Goal: Transaction & Acquisition: Purchase product/service

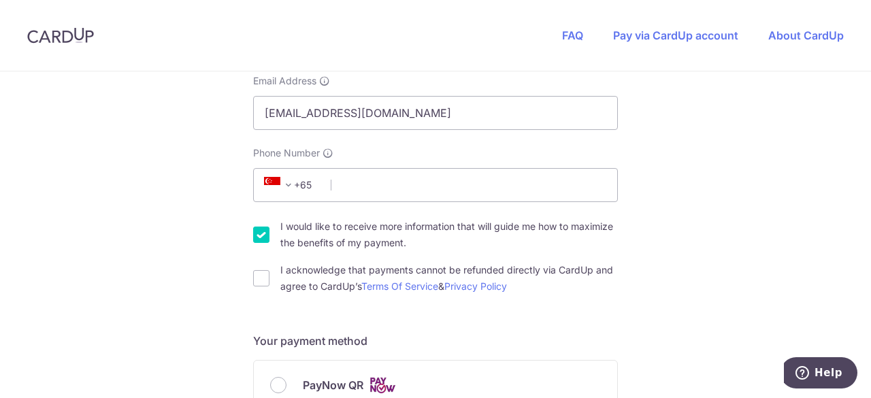
scroll to position [204, 0]
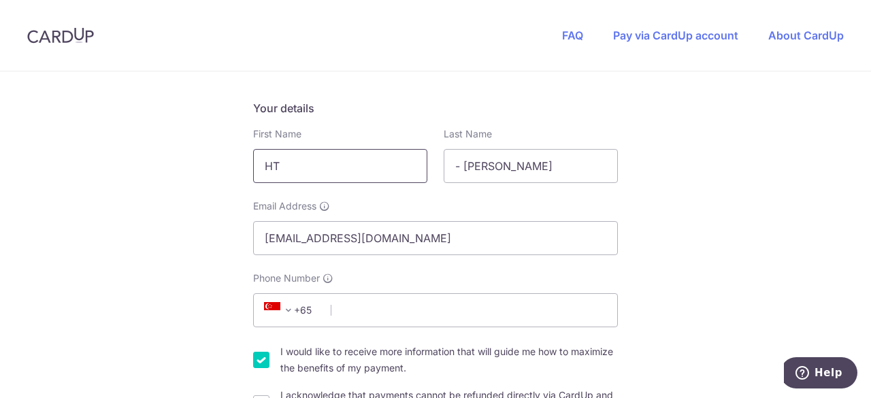
click at [385, 160] on input "HT" at bounding box center [340, 166] width 174 height 34
drag, startPoint x: 388, startPoint y: 172, endPoint x: 248, endPoint y: 161, distance: 140.6
click at [248, 161] on div "First Name HT" at bounding box center [340, 155] width 191 height 56
type input "[PERSON_NAME]"
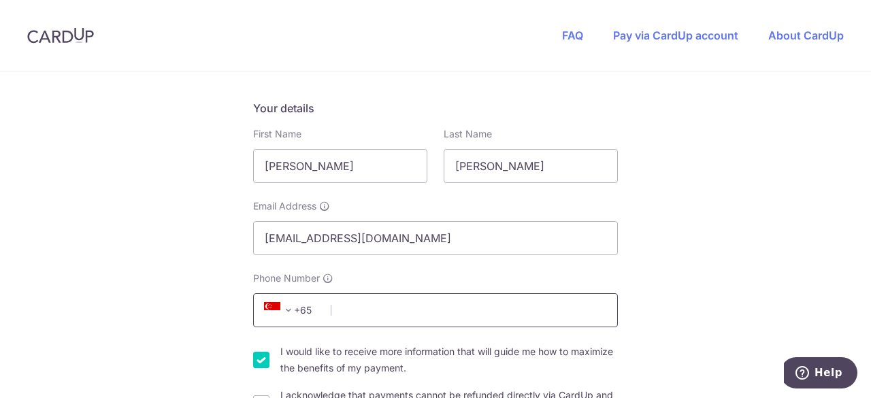
click at [413, 319] on input "Phone Number" at bounding box center [435, 310] width 365 height 34
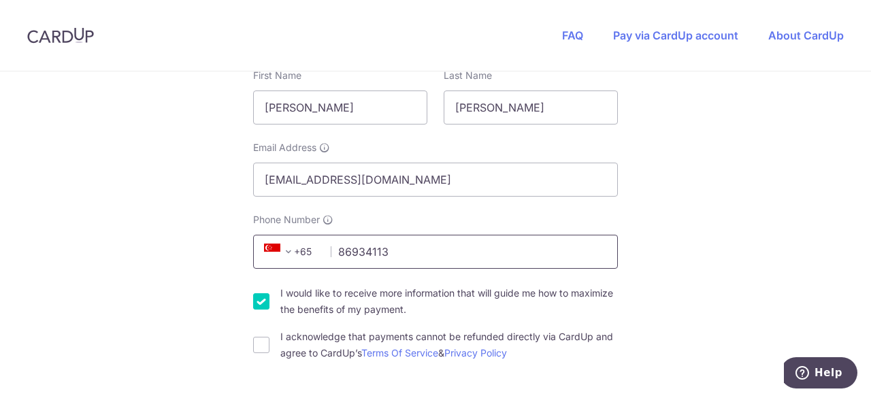
scroll to position [340, 0]
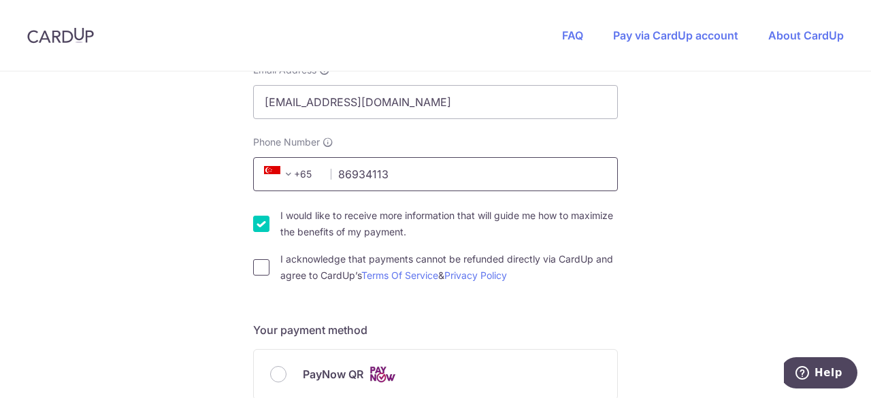
type input "86934113"
click at [257, 269] on input "I acknowledge that payments cannot be refunded directly via CardUp and agree to…" at bounding box center [261, 267] width 16 height 16
checkbox input "true"
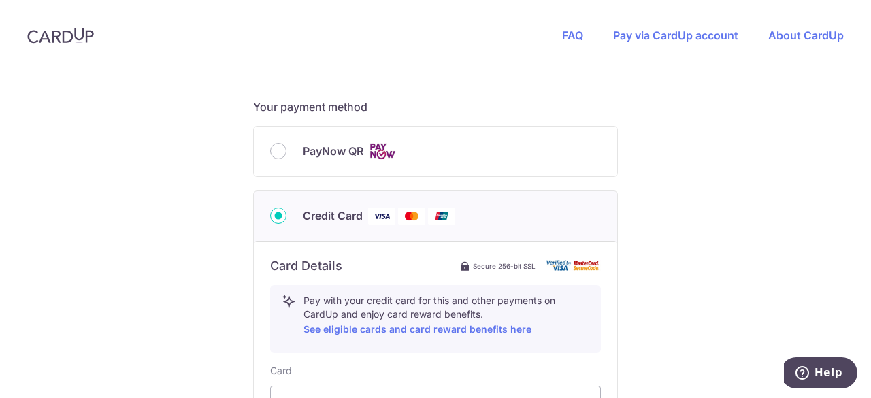
scroll to position [613, 0]
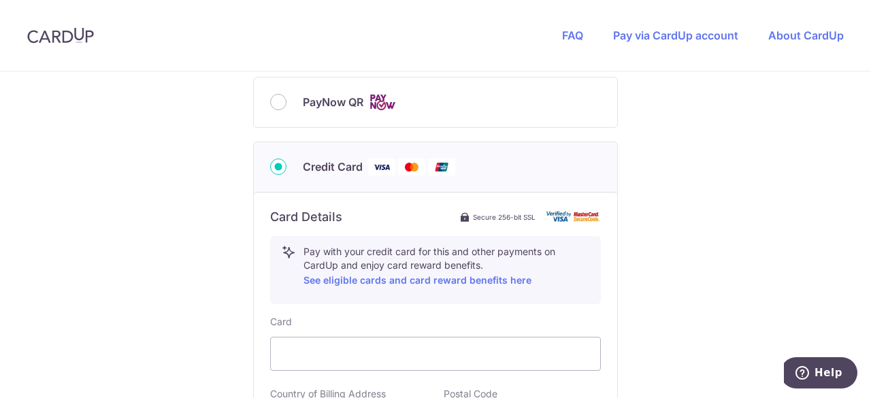
click at [691, 295] on div "You are paying Sureclean Pte Ltd Sureclean Pte Ltd uses CardUp to accept paymen…" at bounding box center [435, 123] width 871 height 1328
click at [669, 356] on div "You are paying Sureclean Pte Ltd Sureclean Pte Ltd uses CardUp to accept paymen…" at bounding box center [435, 123] width 871 height 1328
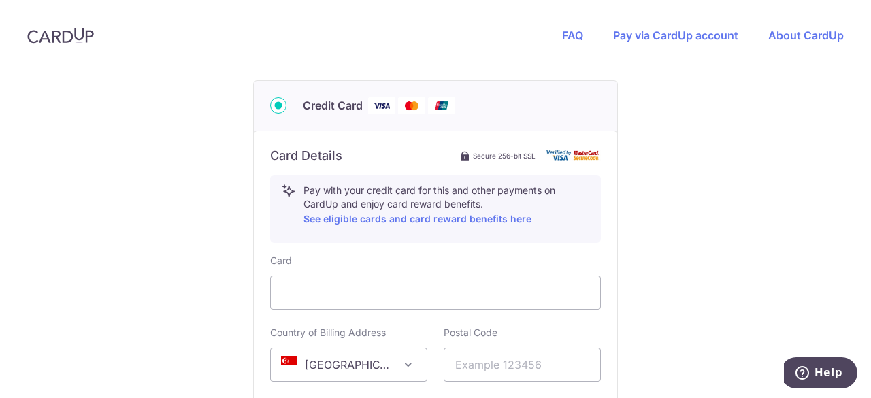
scroll to position [749, 0]
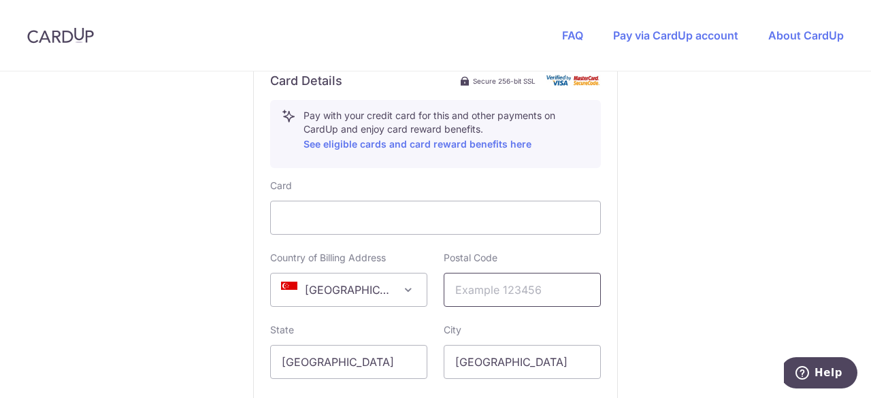
click at [541, 295] on input "text" at bounding box center [522, 290] width 157 height 34
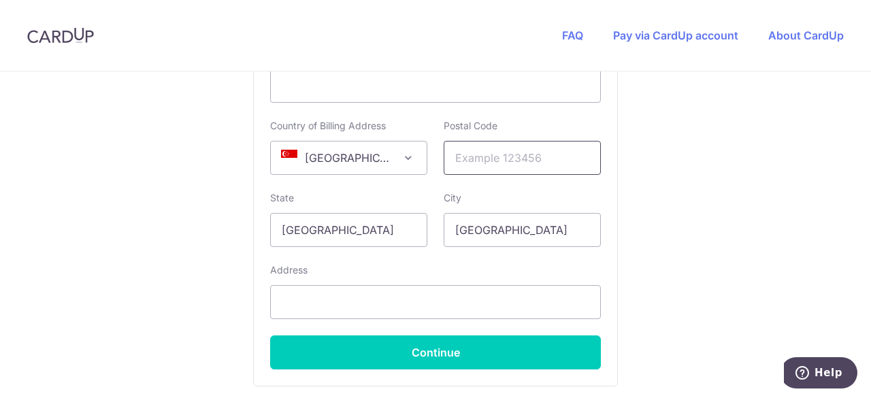
scroll to position [885, 0]
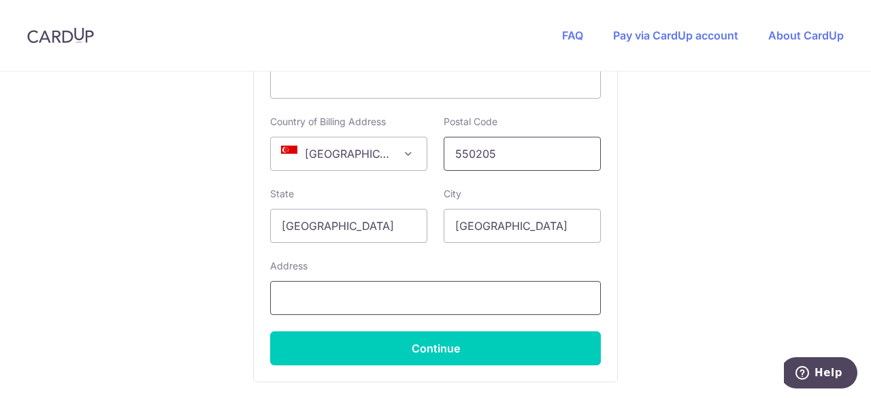
type input "550205"
click at [410, 298] on input "text" at bounding box center [435, 298] width 331 height 34
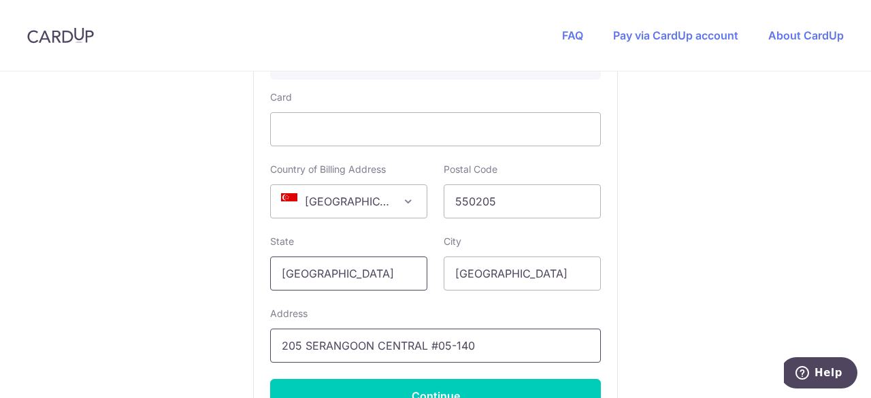
scroll to position [953, 0]
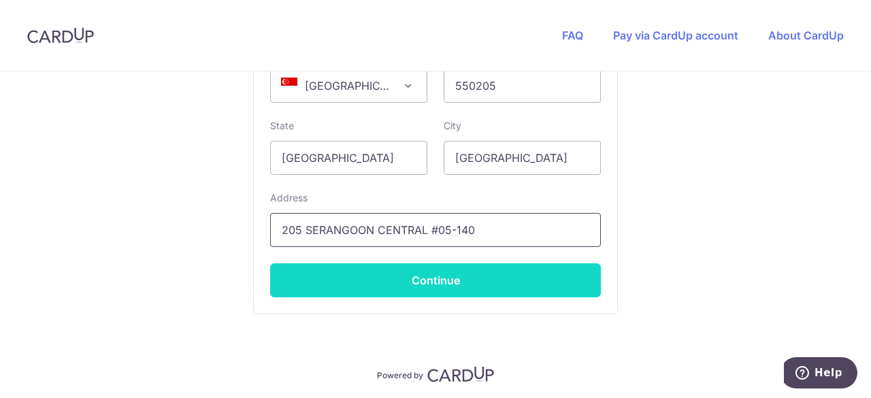
type input "205 SERANGOON CENTRAL #05-140"
click at [422, 289] on button "Continue" at bounding box center [435, 280] width 331 height 34
type input "**** 1797"
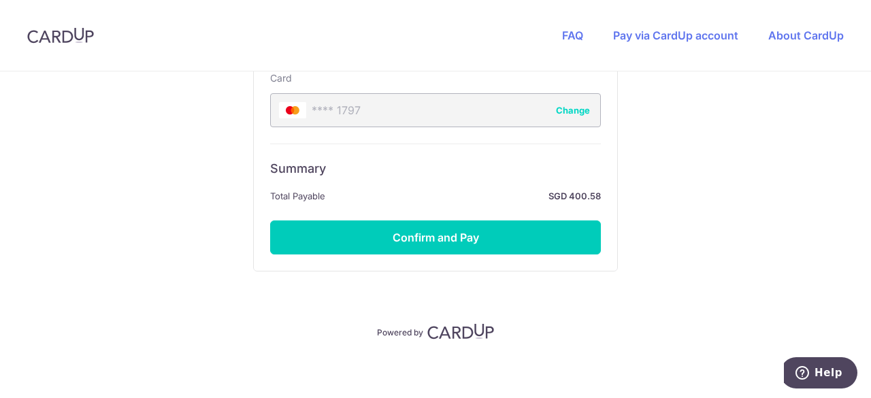
scroll to position [858, 0]
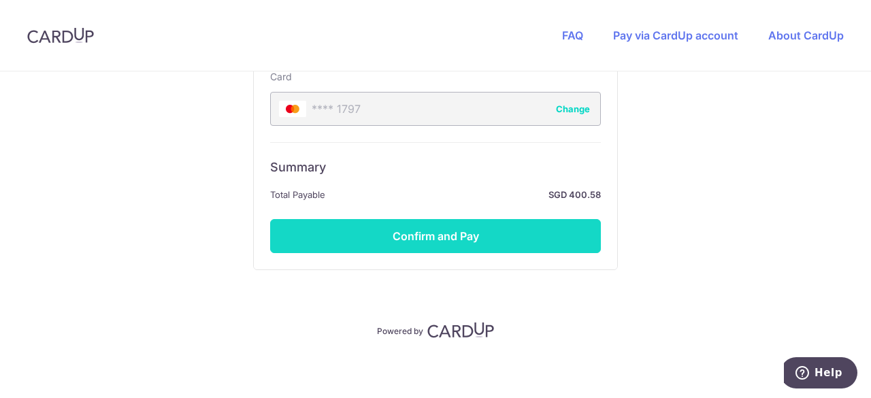
click at [436, 233] on button "Confirm and Pay" at bounding box center [435, 236] width 331 height 34
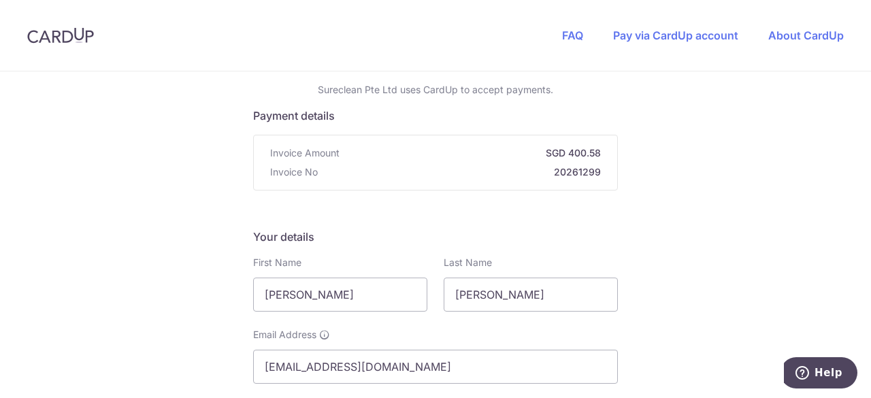
scroll to position [0, 0]
